Goal: Find specific page/section: Find specific page/section

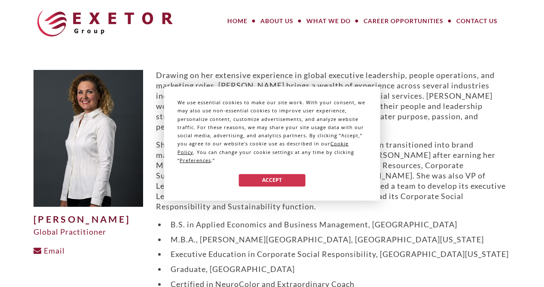
scroll to position [2, 0]
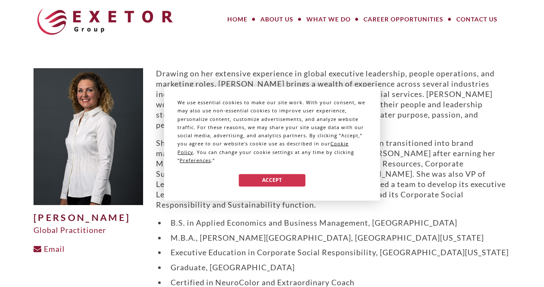
click at [323, 19] on div "We use essential cookies to make our site work. With your consent, we may also …" at bounding box center [272, 143] width 544 height 287
click at [280, 179] on button "Accept" at bounding box center [272, 180] width 66 height 12
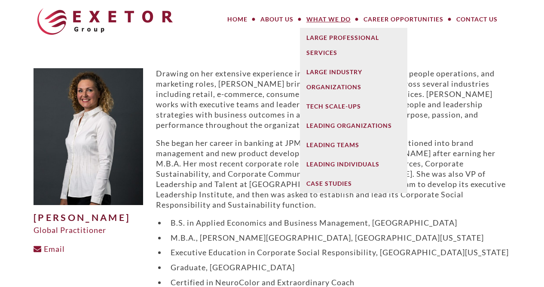
click at [335, 19] on link "What We Do" at bounding box center [328, 19] width 57 height 17
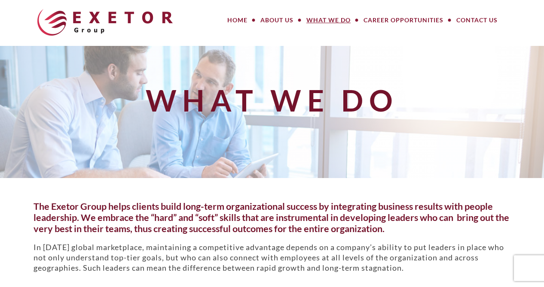
scroll to position [3, 0]
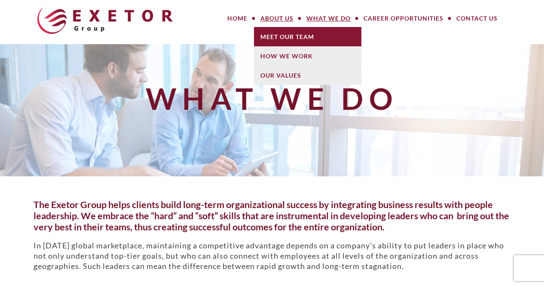
click at [278, 36] on link "Meet Our Team" at bounding box center [307, 36] width 107 height 19
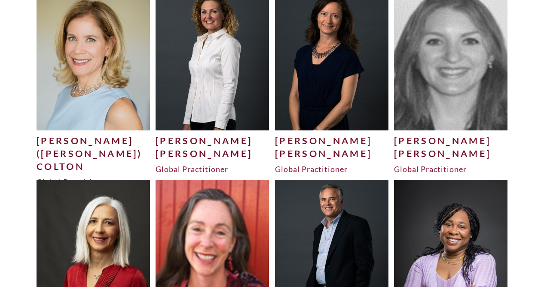
scroll to position [1000, 0]
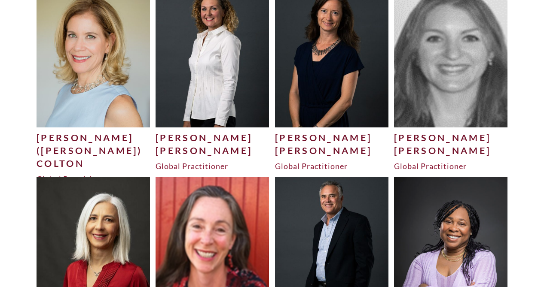
click at [214, 77] on img at bounding box center [212, 56] width 113 height 141
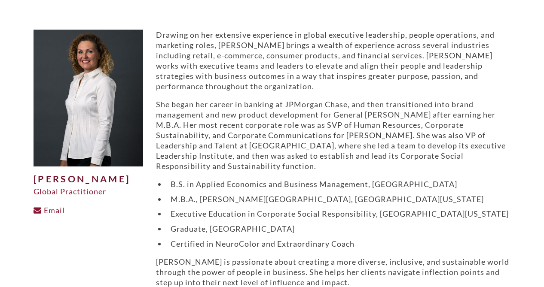
scroll to position [46, 0]
